Goal: Information Seeking & Learning: Understand process/instructions

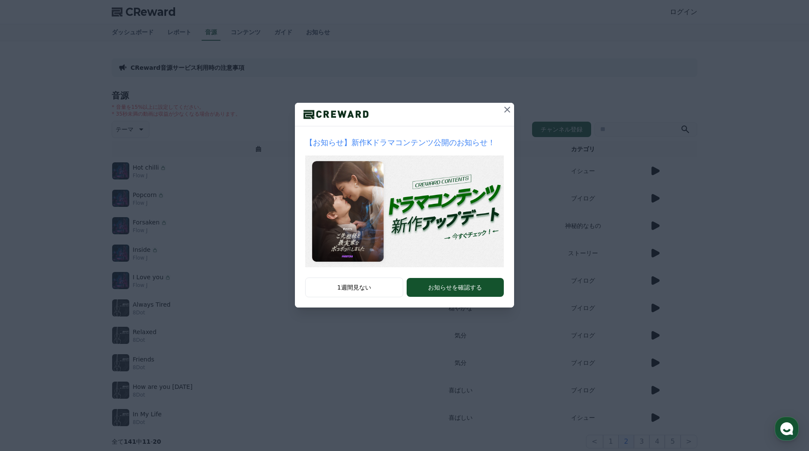
click at [506, 108] on icon at bounding box center [507, 110] width 6 height 6
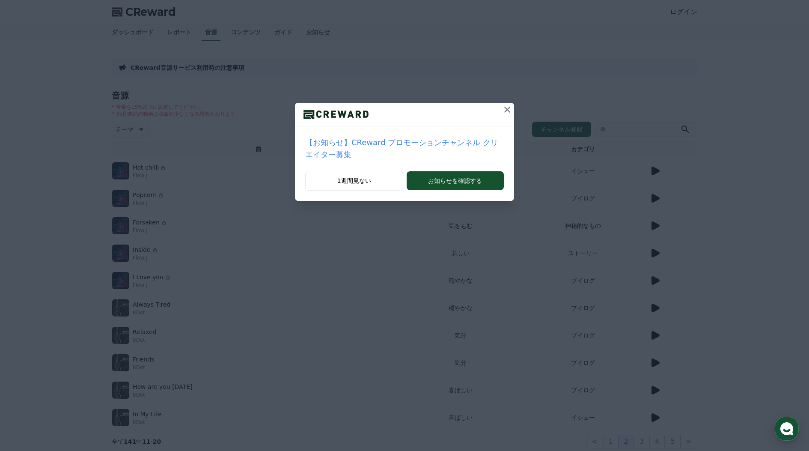
click at [506, 108] on icon at bounding box center [507, 110] width 6 height 6
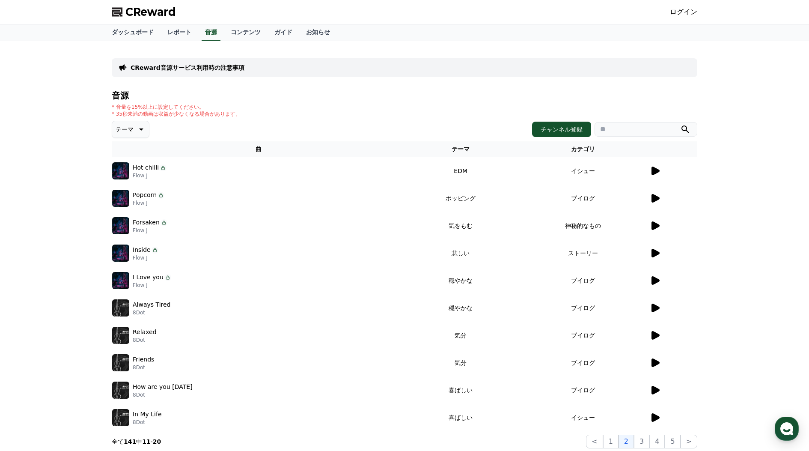
click at [658, 172] on icon at bounding box center [655, 170] width 8 height 9
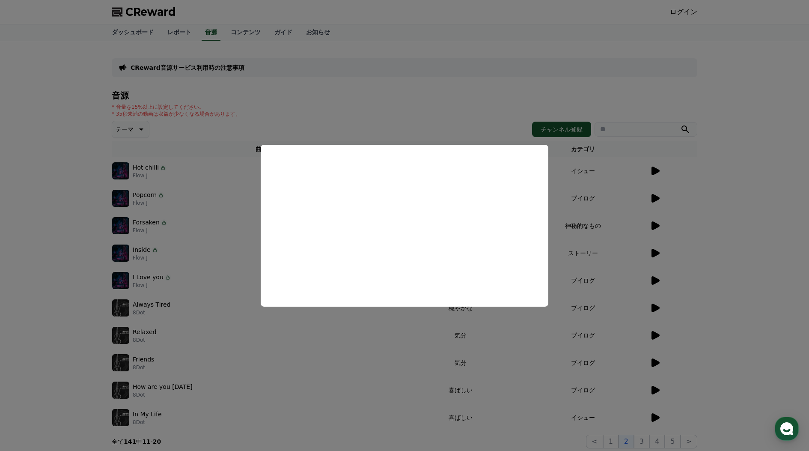
click at [638, 131] on button "close modal" at bounding box center [404, 225] width 809 height 451
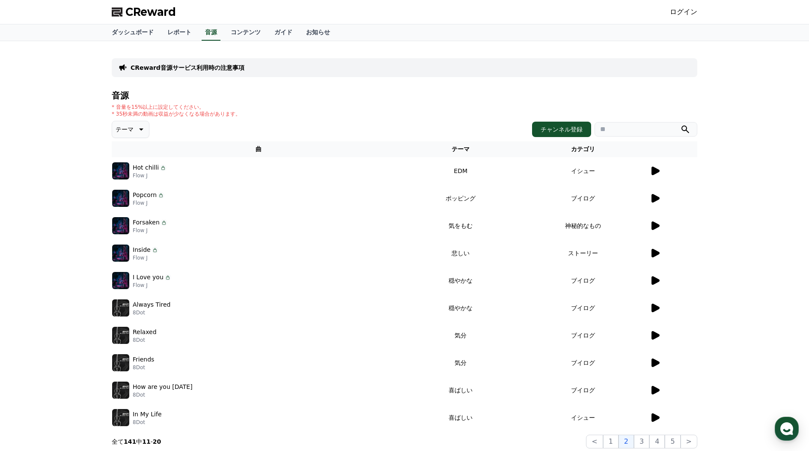
click at [625, 129] on input "search" at bounding box center [646, 129] width 103 height 15
type input "**"
click at [685, 129] on button "submit" at bounding box center [685, 129] width 10 height 10
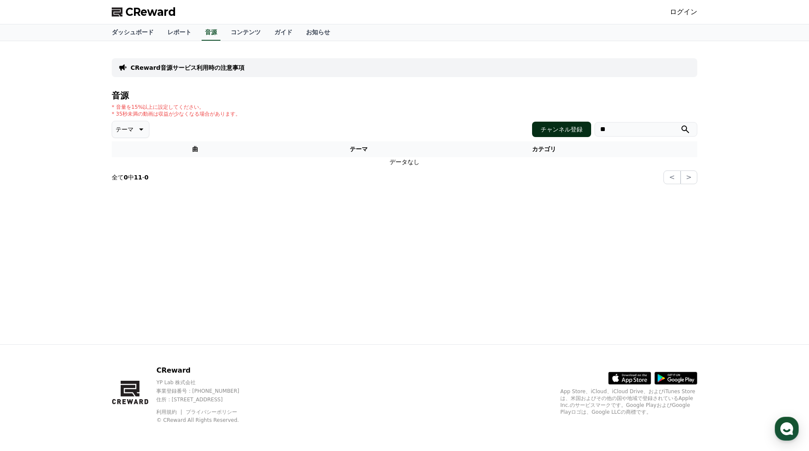
drag, startPoint x: 615, startPoint y: 128, endPoint x: 574, endPoint y: 128, distance: 40.2
click at [574, 128] on div "チャンネル登録 **" at bounding box center [614, 129] width 165 height 15
click at [130, 121] on button "テーマ" at bounding box center [131, 129] width 38 height 17
click at [129, 174] on button "空想" at bounding box center [122, 174] width 19 height 19
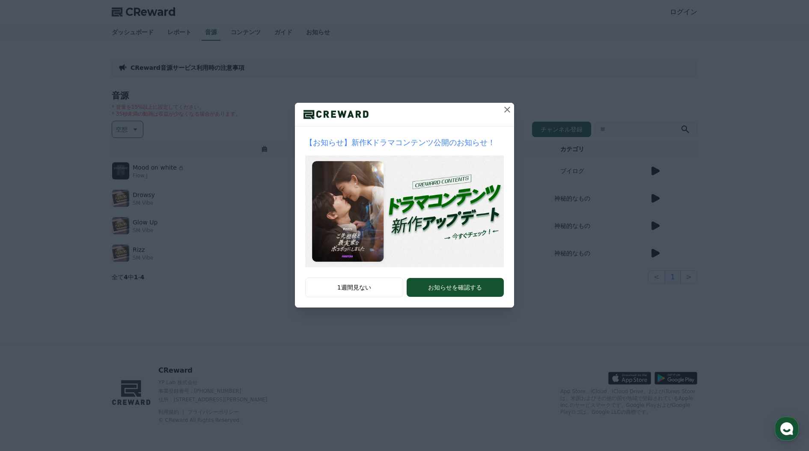
click at [508, 110] on icon at bounding box center [507, 110] width 6 height 6
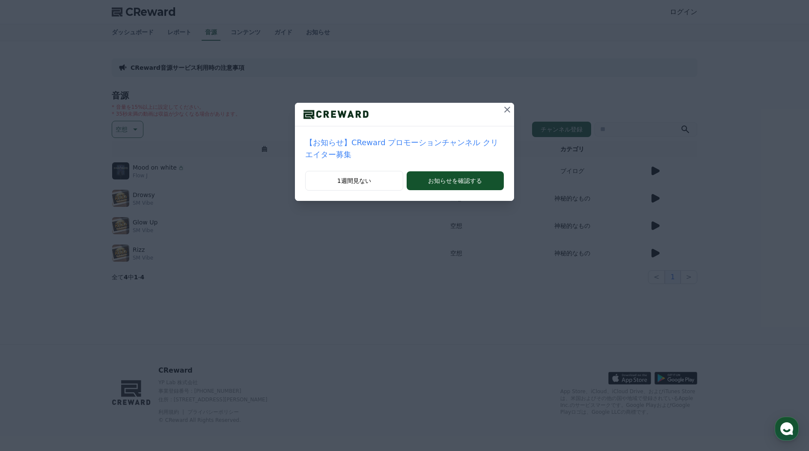
click at [504, 112] on icon at bounding box center [507, 109] width 10 height 10
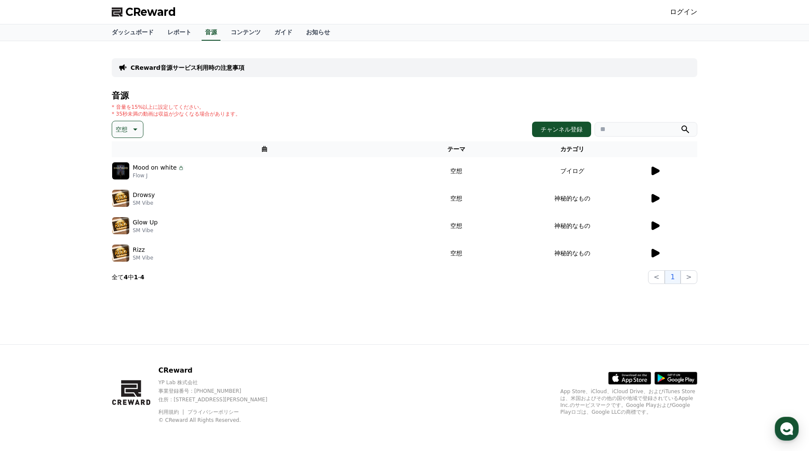
click at [657, 170] on icon at bounding box center [655, 170] width 8 height 9
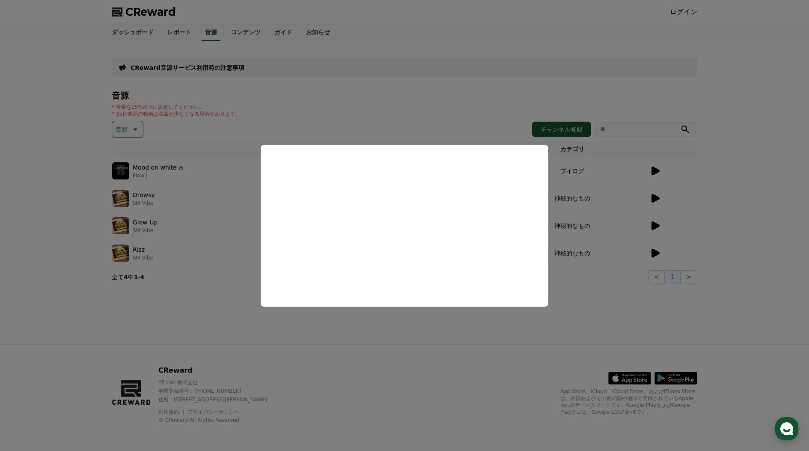
click at [679, 191] on button "close modal" at bounding box center [404, 225] width 809 height 451
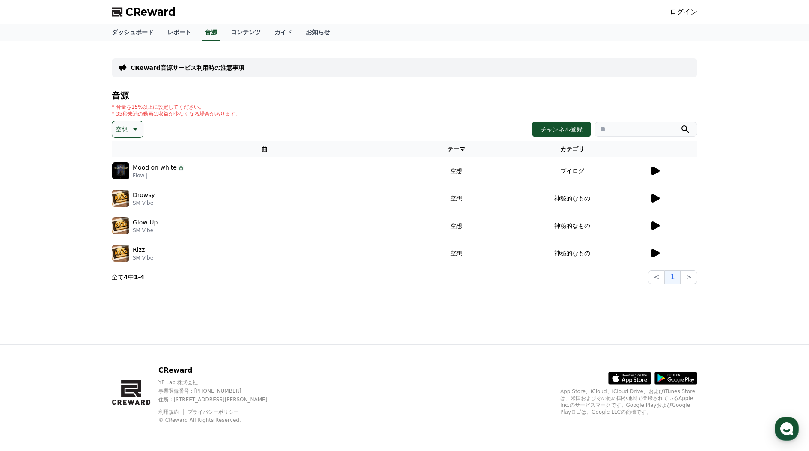
click at [652, 198] on icon at bounding box center [655, 198] width 8 height 9
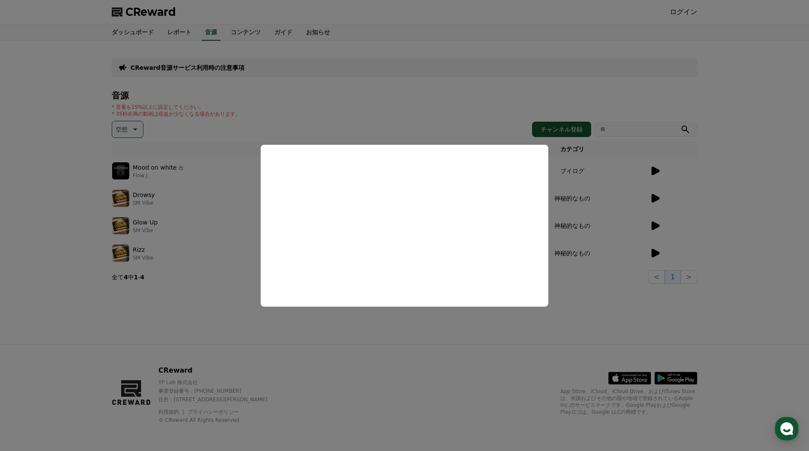
click at [496, 333] on button "close modal" at bounding box center [404, 225] width 809 height 451
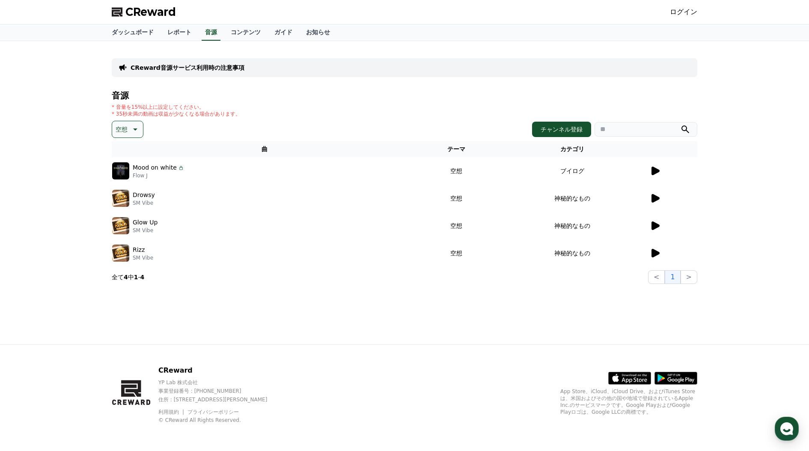
click at [654, 170] on icon at bounding box center [655, 170] width 8 height 9
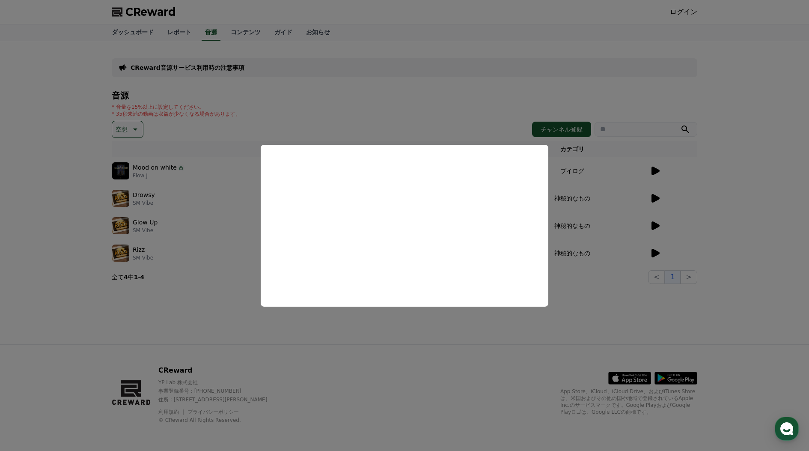
click at [137, 171] on button "close modal" at bounding box center [404, 225] width 809 height 451
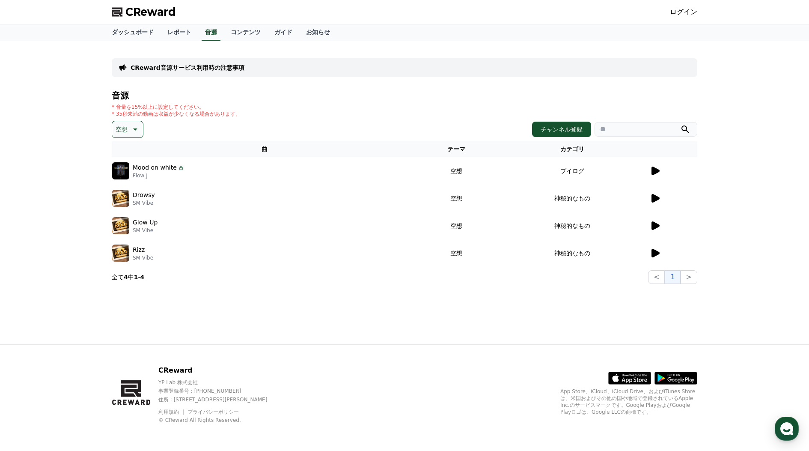
click at [125, 170] on img at bounding box center [120, 170] width 17 height 17
click at [689, 11] on link "ログイン" at bounding box center [683, 12] width 27 height 10
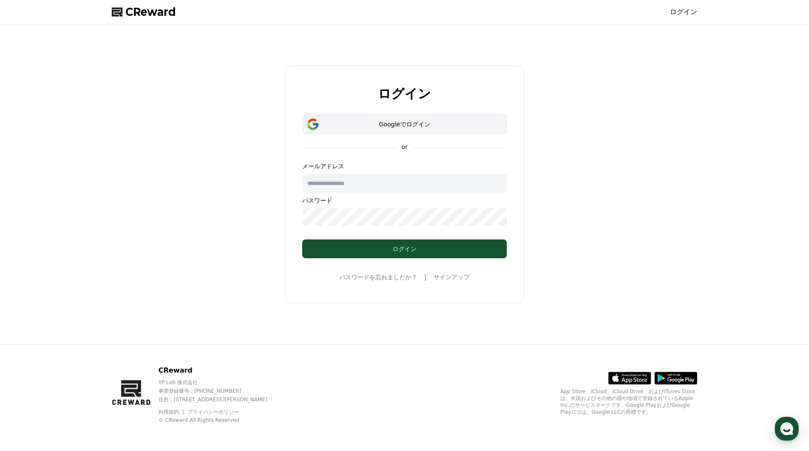
click at [386, 124] on div "Googleでログイン" at bounding box center [405, 124] width 180 height 9
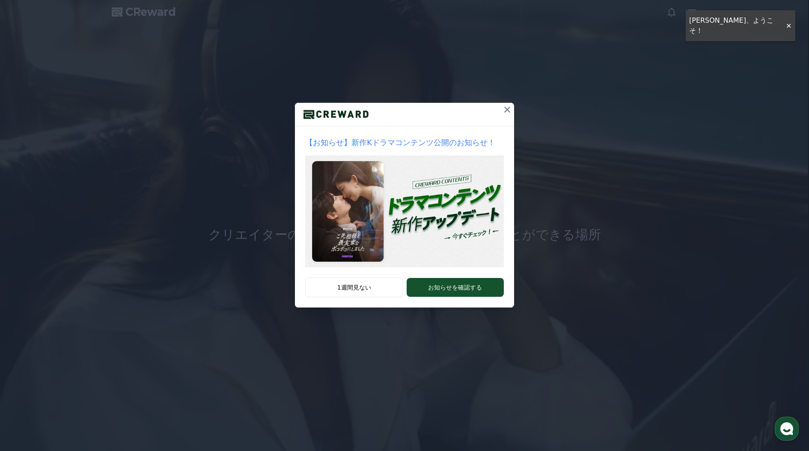
click at [505, 110] on icon at bounding box center [507, 109] width 10 height 10
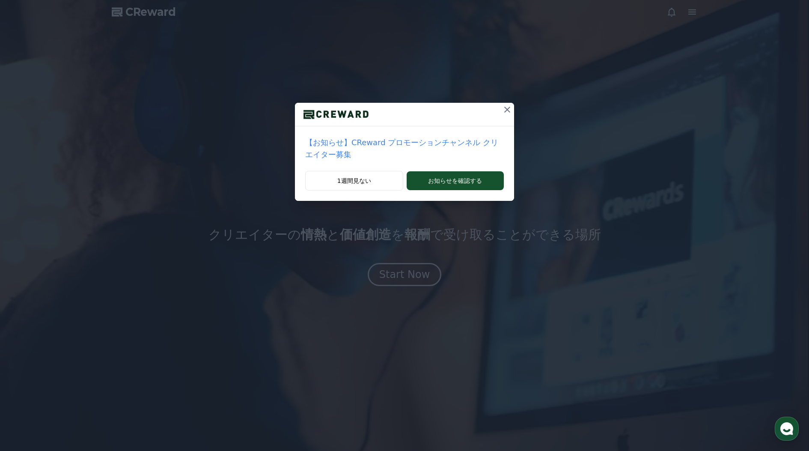
click at [507, 107] on icon at bounding box center [507, 109] width 10 height 10
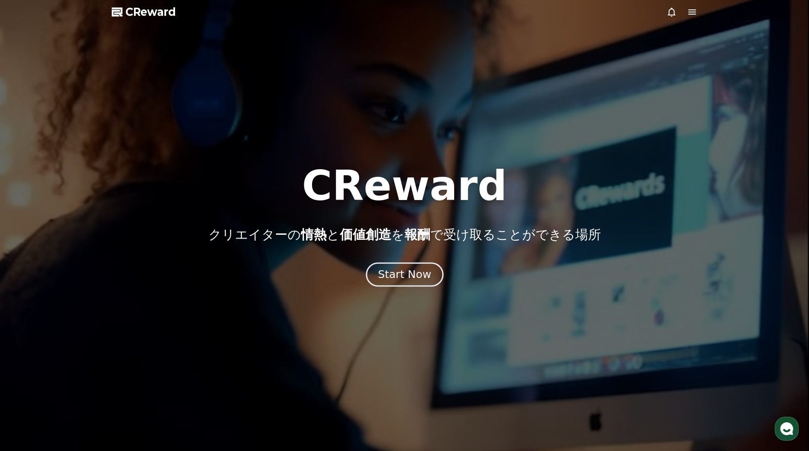
click at [405, 274] on div "Start Now" at bounding box center [404, 274] width 53 height 15
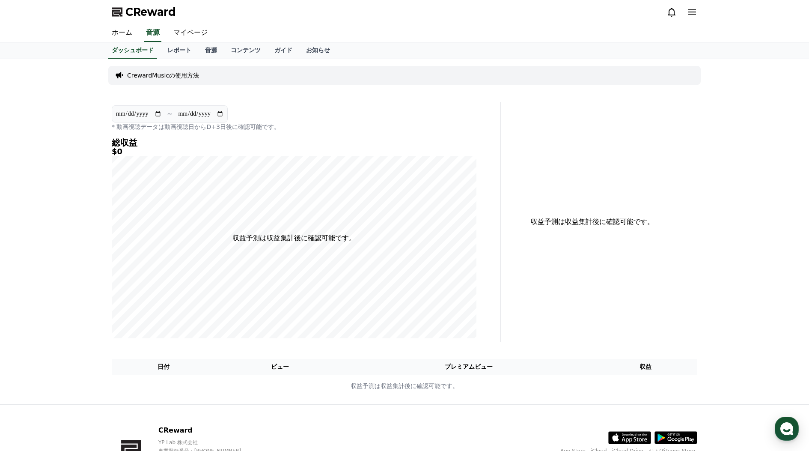
click at [177, 76] on p "CrewardMusicの使用方法" at bounding box center [163, 75] width 72 height 9
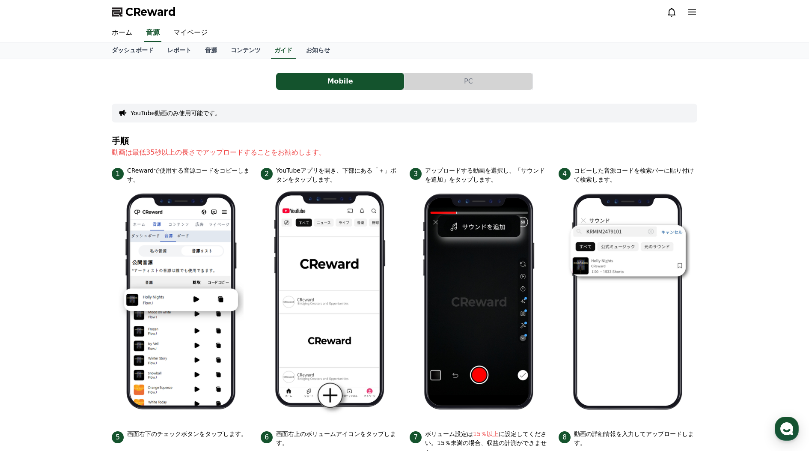
click at [446, 84] on button "PC" at bounding box center [468, 81] width 128 height 17
